Goal: Check status: Check status

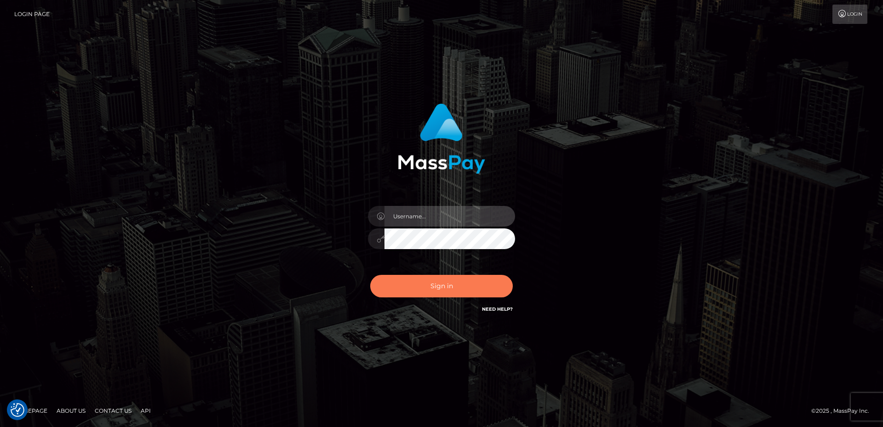
type input "David.B2Sprin"
click at [426, 286] on button "Sign in" at bounding box center [441, 286] width 143 height 23
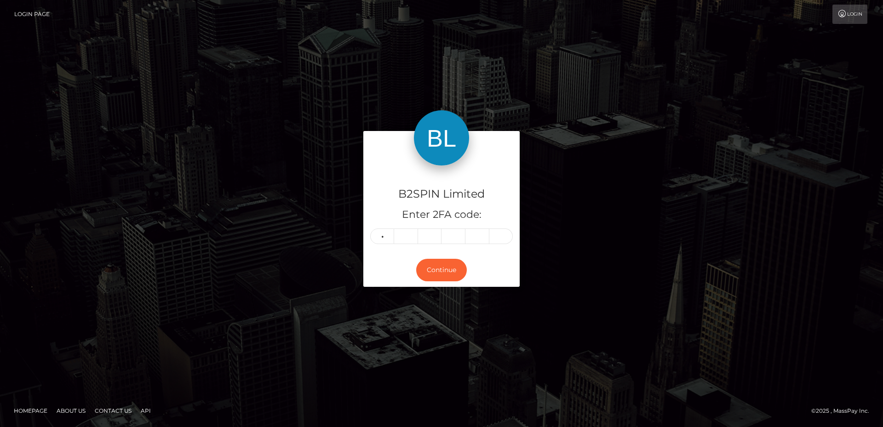
type input "2"
type input "5"
type input "8"
type input "7"
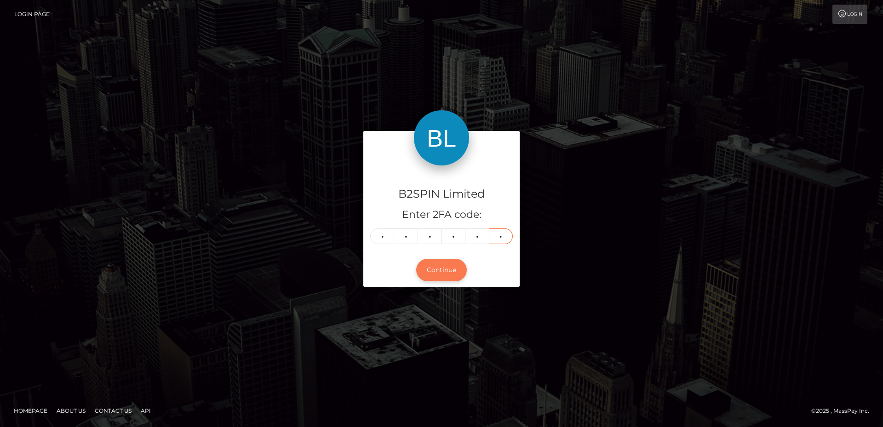
type input "5"
click at [443, 273] on button "Continue" at bounding box center [441, 270] width 51 height 23
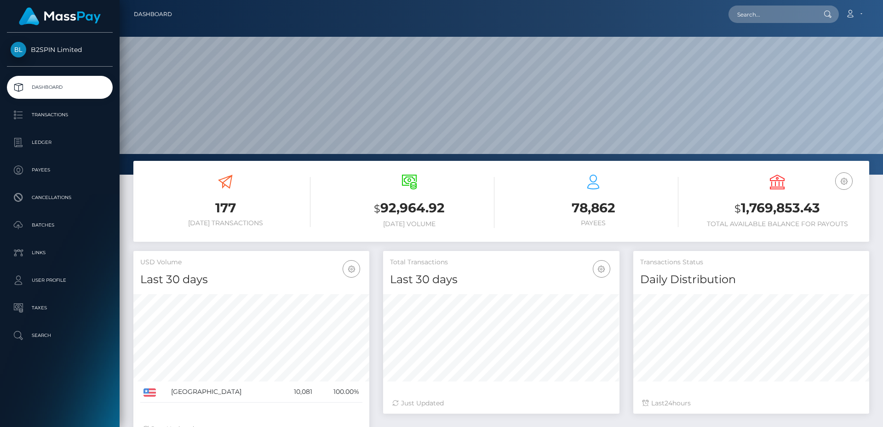
scroll to position [163, 236]
click at [759, 20] on input "text" at bounding box center [772, 14] width 86 height 17
paste input "3381904"
click at [781, 11] on input "3381904" at bounding box center [772, 14] width 86 height 17
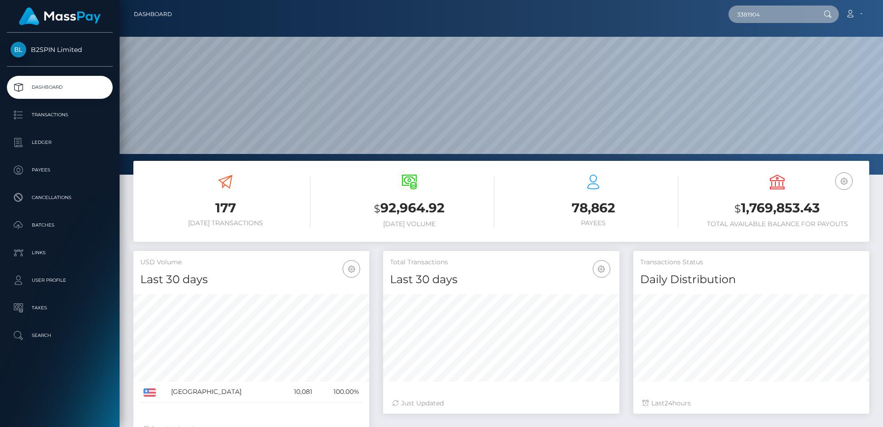
paste input "2081147000"
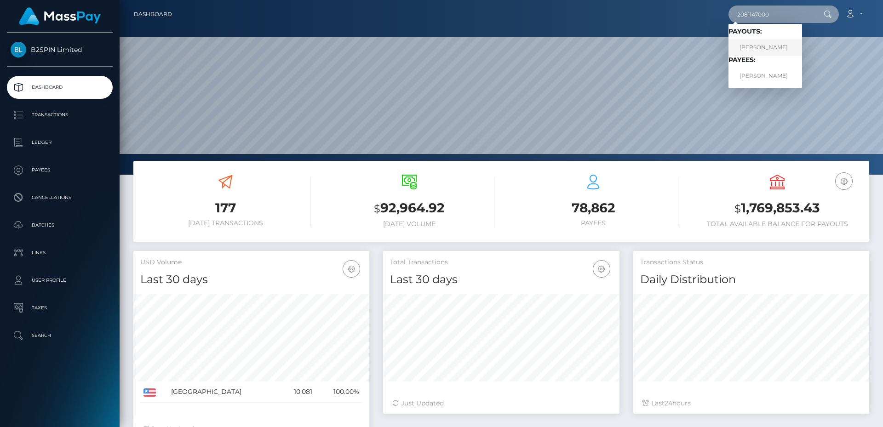
type input "2081147000"
click at [779, 47] on link "MINDA LERAE FULTON" at bounding box center [766, 47] width 74 height 17
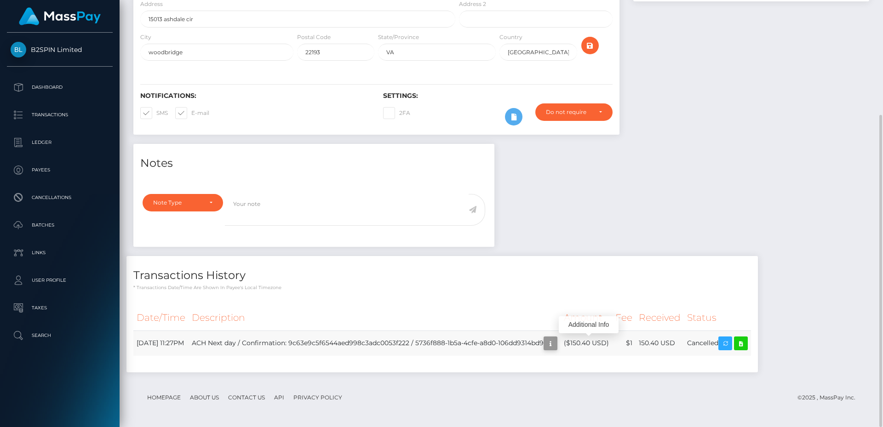
scroll to position [110, 236]
click at [556, 347] on icon "button" at bounding box center [550, 344] width 11 height 12
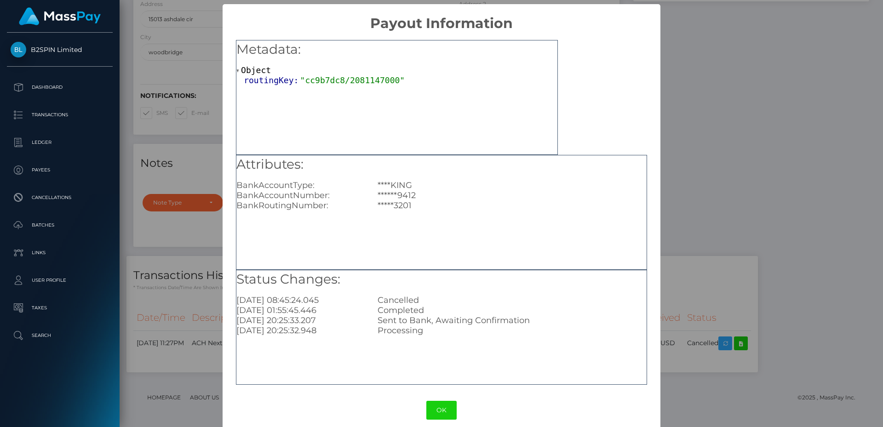
click at [567, 171] on h5 "Attributes:" at bounding box center [441, 165] width 410 height 18
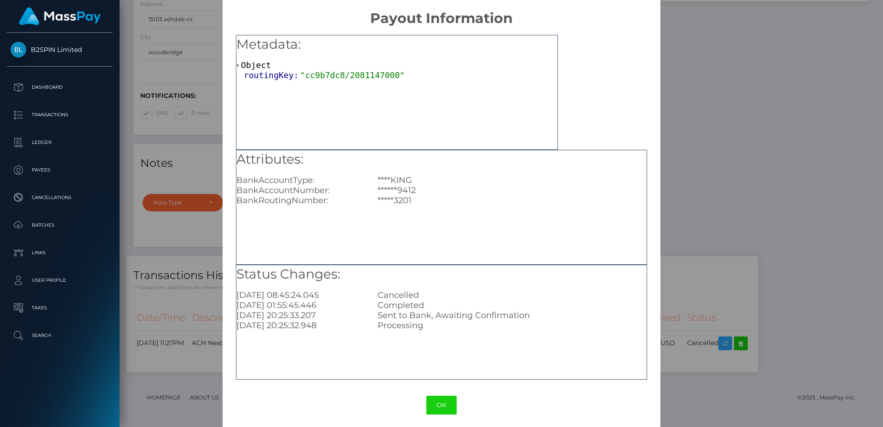
scroll to position [10, 0]
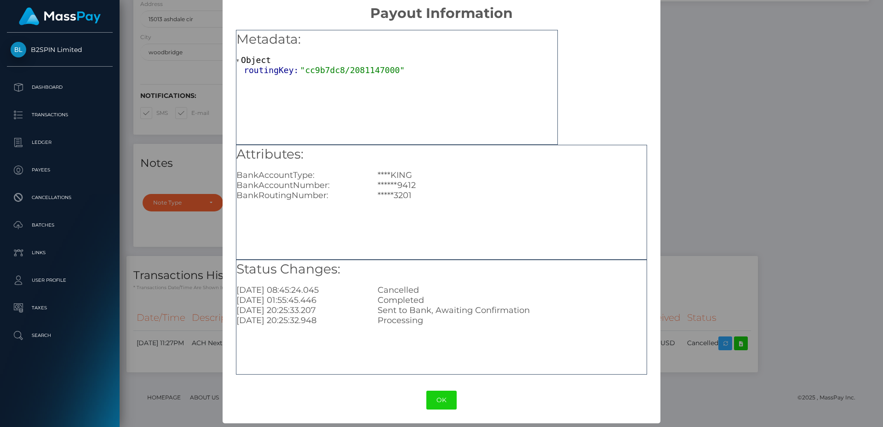
click at [707, 199] on div "× Payout Information Metadata: Object routingKey: "cc9b7dc8/2081147000" Attribu…" at bounding box center [441, 213] width 883 height 427
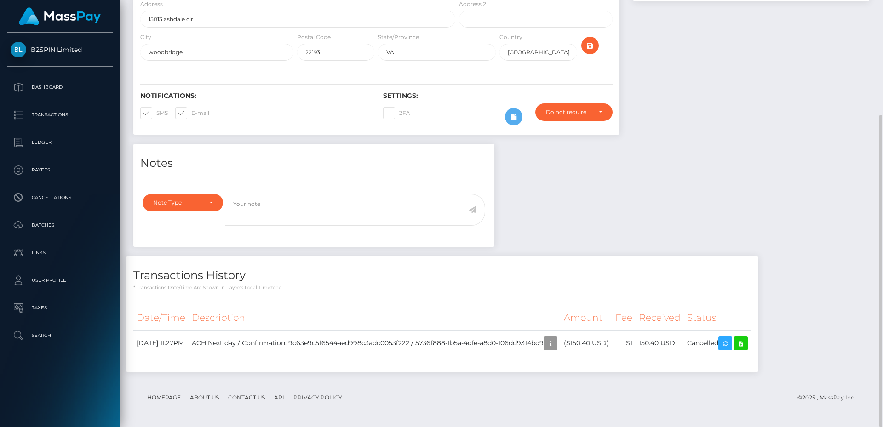
scroll to position [110, 236]
click at [582, 220] on div "Notes Note Type Compliance Clear Compliance General Note Type" at bounding box center [502, 263] width 750 height 238
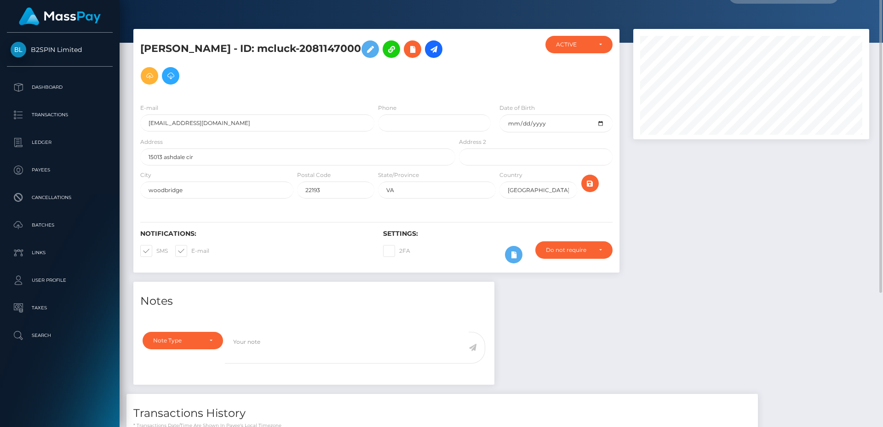
scroll to position [0, 0]
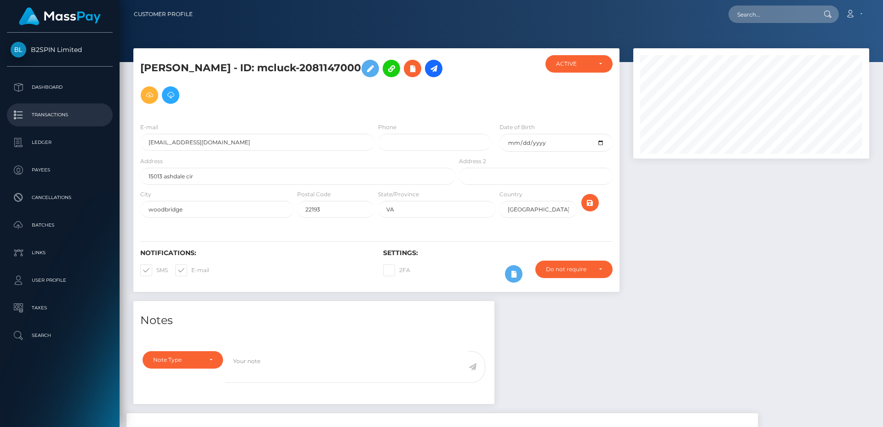
click at [58, 117] on p "Transactions" at bounding box center [60, 115] width 98 height 14
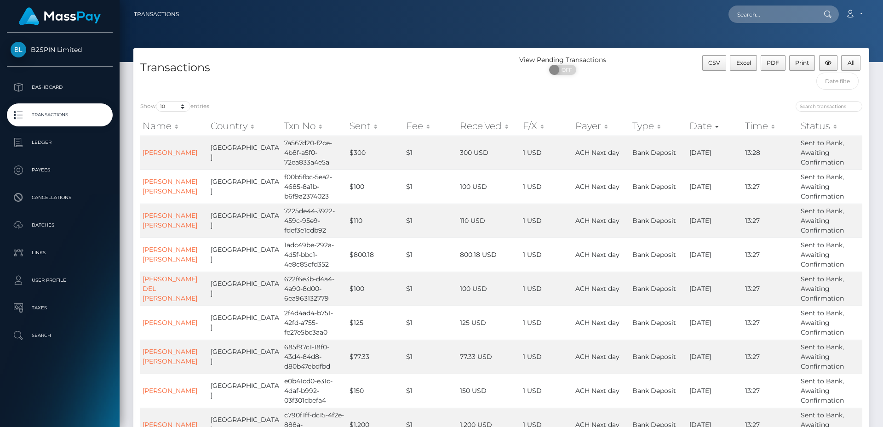
click at [161, 23] on link "Transactions" at bounding box center [156, 14] width 45 height 19
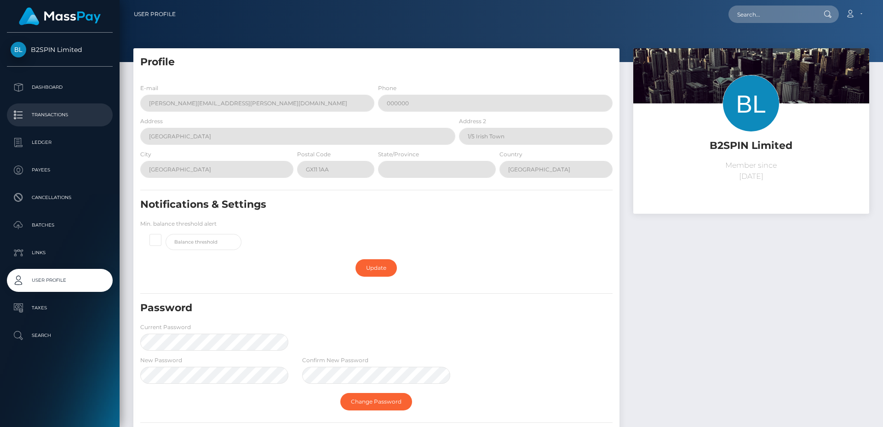
click at [54, 117] on p "Transactions" at bounding box center [60, 115] width 98 height 14
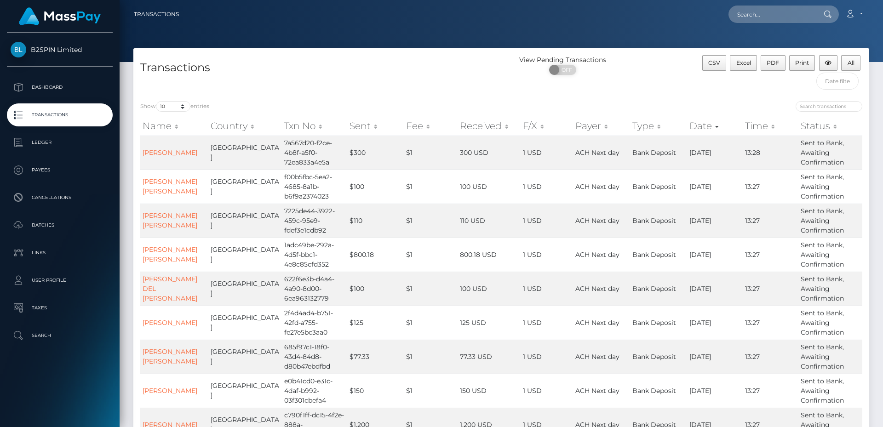
click at [184, 34] on div at bounding box center [502, 31] width 764 height 62
click at [191, 42] on div at bounding box center [502, 31] width 764 height 62
click at [811, 105] on input "search" at bounding box center [829, 106] width 67 height 11
click at [813, 110] on input "search" at bounding box center [829, 106] width 67 height 11
paste input "minda lerae fulton"
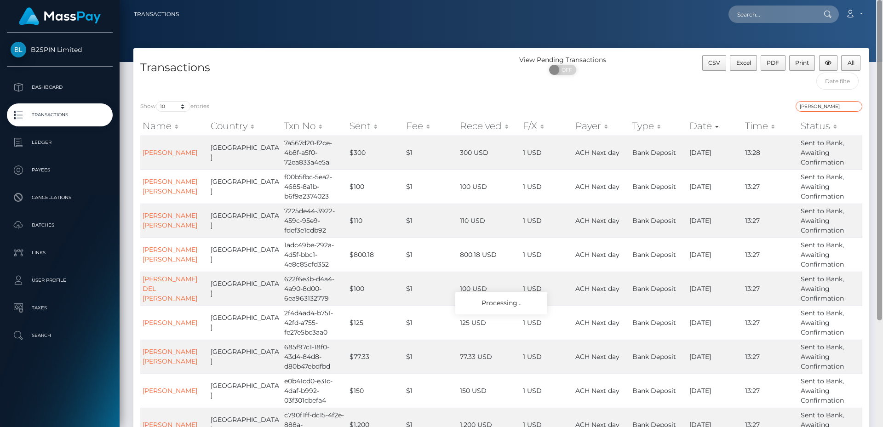
type input "minda lerae fulton"
click at [171, 76] on div "Transactions" at bounding box center [317, 74] width 368 height 39
click at [677, 56] on div "View Pending Transactions ON OFF" at bounding box center [593, 67] width 184 height 24
click at [687, 99] on div "Show 10 25 50 100 250 500 1,000 3,500 entries minda lerae fulton Name Country T…" at bounding box center [501, 304] width 736 height 420
click at [830, 82] on input "text" at bounding box center [838, 81] width 43 height 17
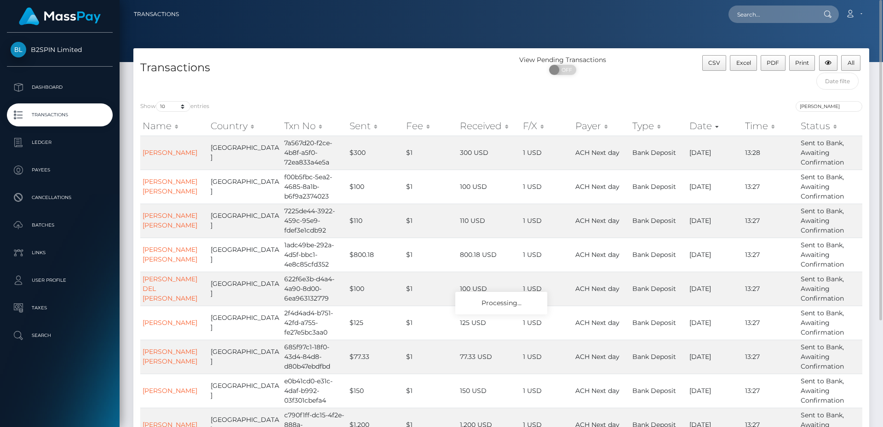
click at [483, 101] on div "Show 10 25 50 100 250 500 1,000 3,500 entries minda lerae fulton Name Country T…" at bounding box center [501, 304] width 736 height 420
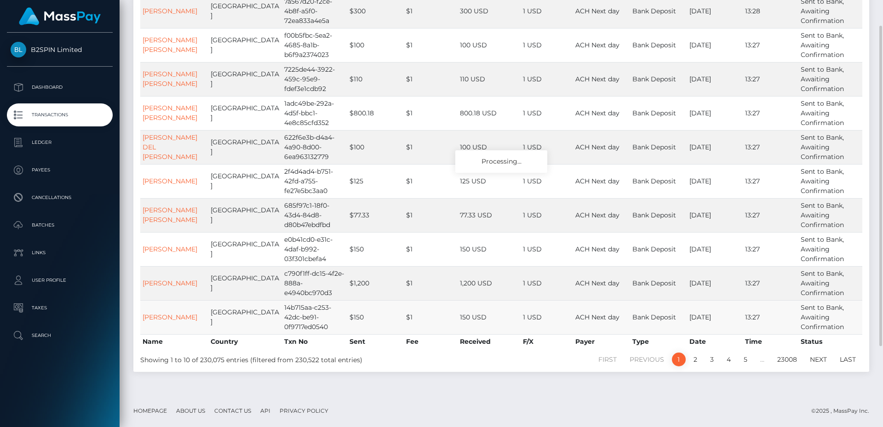
scroll to position [96, 0]
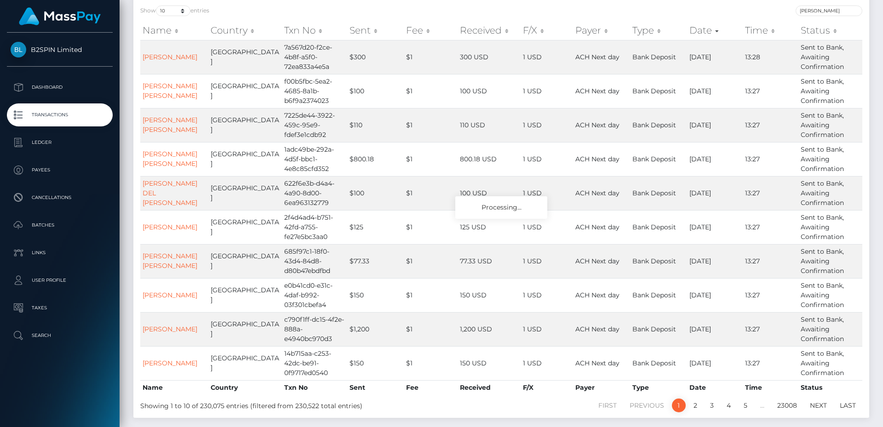
drag, startPoint x: 123, startPoint y: 265, endPoint x: 117, endPoint y: 268, distance: 6.4
click at [118, 267] on div "B2SPIN Limited Dashboard Transactions Ledger Payees Cancellations" at bounding box center [441, 213] width 883 height 427
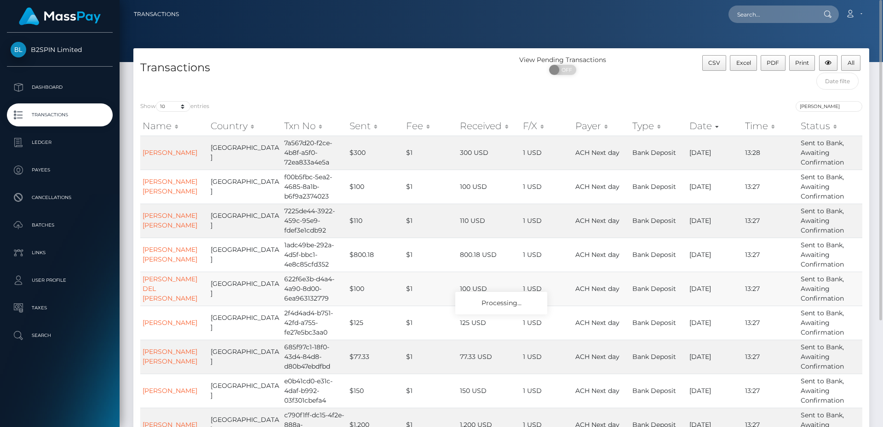
scroll to position [142, 0]
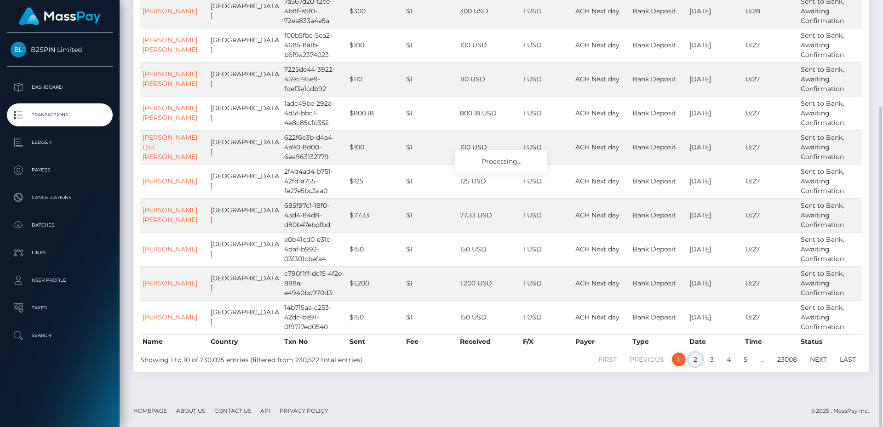
click at [693, 361] on link "2" at bounding box center [696, 360] width 14 height 14
click at [81, 116] on p "Transactions" at bounding box center [60, 115] width 98 height 14
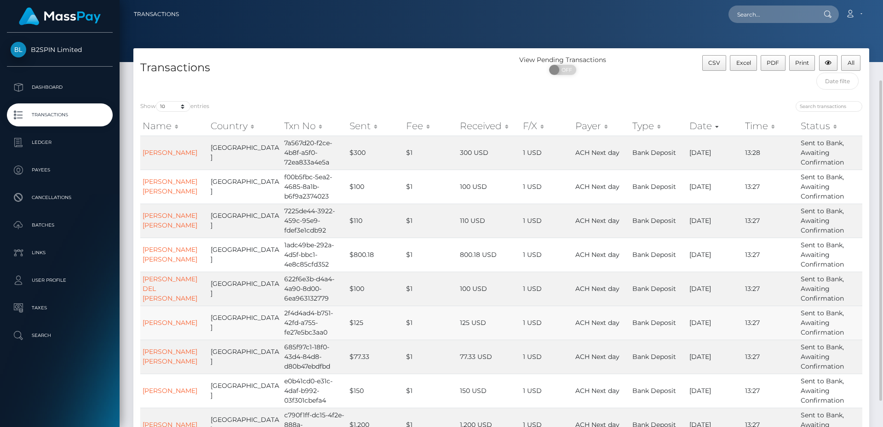
scroll to position [142, 0]
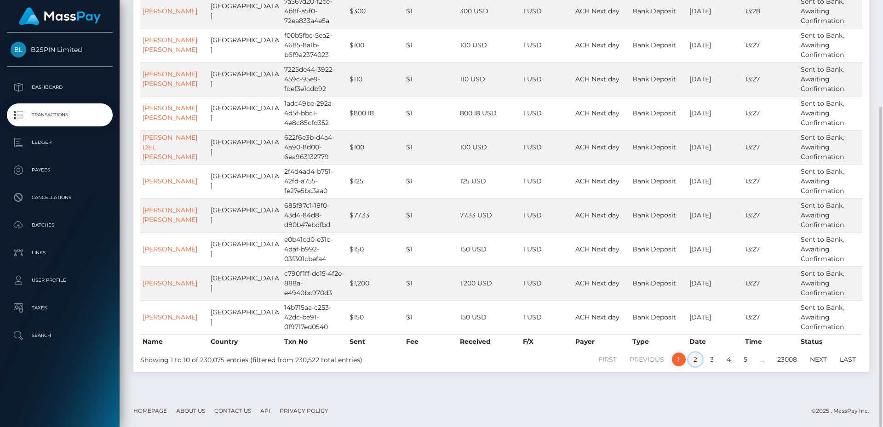
click at [695, 359] on link "2" at bounding box center [696, 360] width 14 height 14
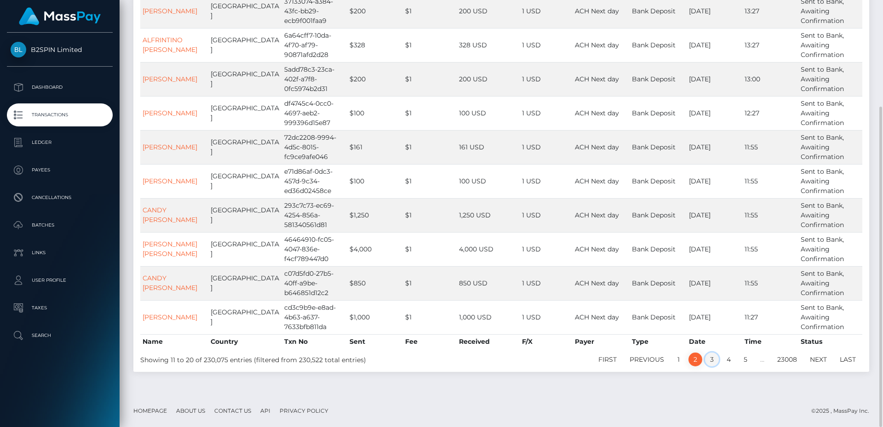
click at [714, 363] on link "3" at bounding box center [712, 360] width 14 height 14
click at [724, 362] on link "4" at bounding box center [729, 360] width 14 height 14
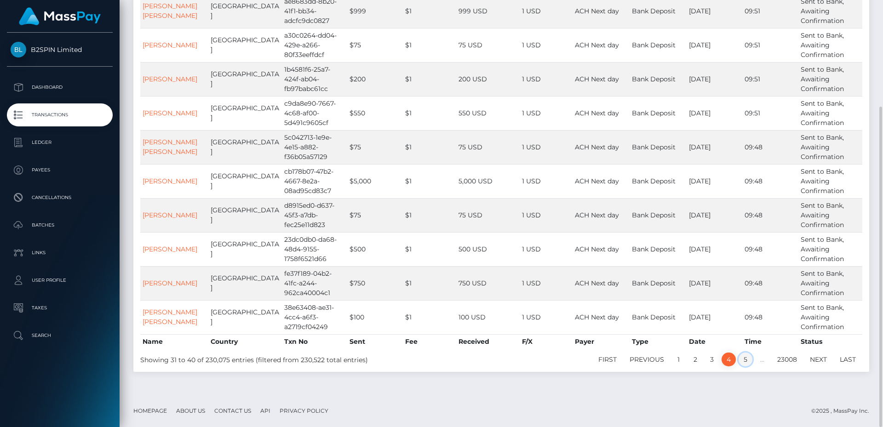
click at [748, 361] on link "5" at bounding box center [746, 360] width 14 height 14
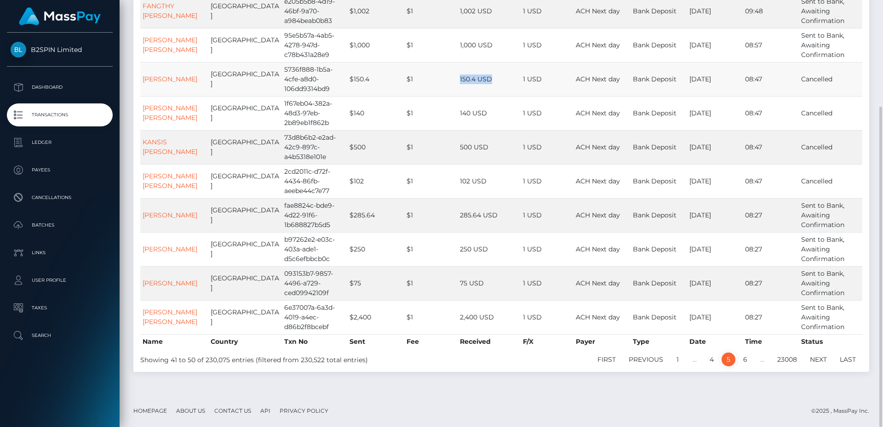
drag, startPoint x: 401, startPoint y: 77, endPoint x: 495, endPoint y: 82, distance: 93.6
click at [495, 82] on tr "MINDA LERAE FULTON United States 5736f888-1b5a-4cfe-a8d0-106dd9314bd9 $150.4 $1…" at bounding box center [501, 79] width 722 height 34
click at [312, 87] on td "5736f888-1b5a-4cfe-a8d0-106dd9314bd9" at bounding box center [314, 79] width 65 height 34
click at [316, 89] on td "5736f888-1b5a-4cfe-a8d0-106dd9314bd9" at bounding box center [314, 79] width 65 height 34
drag, startPoint x: 316, startPoint y: 89, endPoint x: 270, endPoint y: 70, distance: 50.3
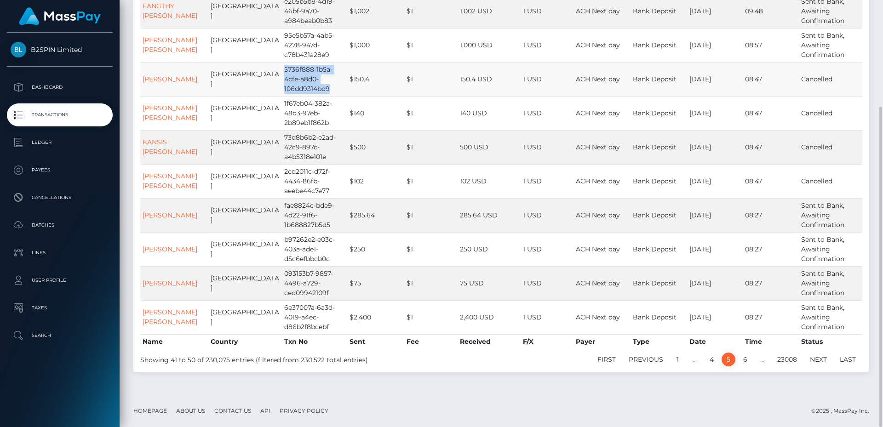
click at [282, 70] on td "5736f888-1b5a-4cfe-a8d0-106dd9314bd9" at bounding box center [314, 79] width 65 height 34
copy td "5736f888-1b5a-4cfe-a8d0-106dd9314bd9"
click at [160, 83] on link "MINDA LERAE FULTON" at bounding box center [170, 79] width 55 height 8
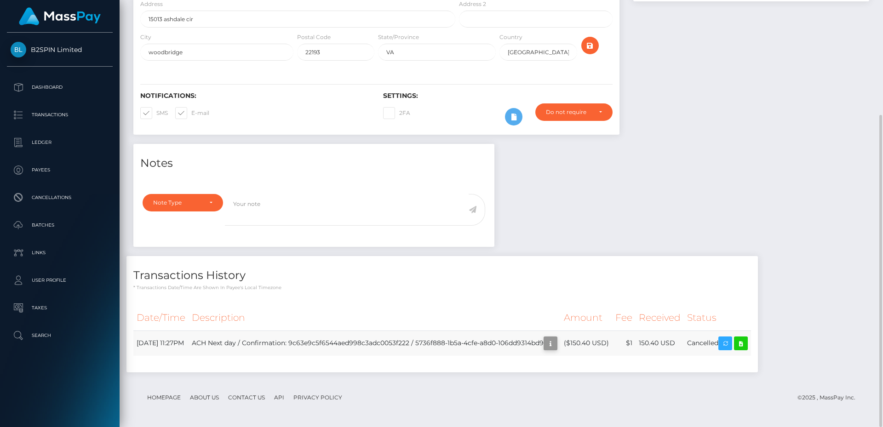
scroll to position [110, 236]
click at [556, 343] on icon "button" at bounding box center [550, 344] width 11 height 12
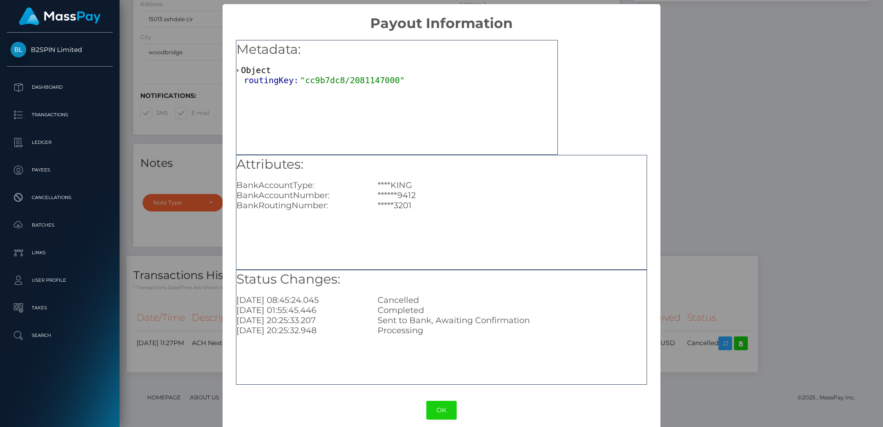
click at [538, 412] on div "OK No Cancel" at bounding box center [442, 411] width 438 height 28
